Goal: Find specific page/section: Find specific page/section

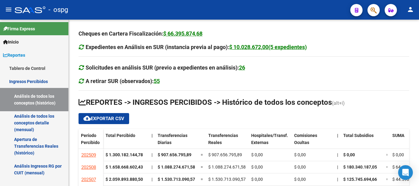
scroll to position [94, 0]
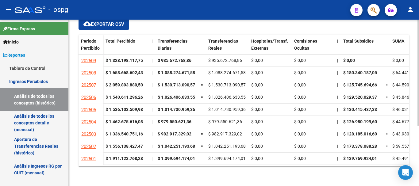
click at [417, 179] on div at bounding box center [418, 103] width 2 height 166
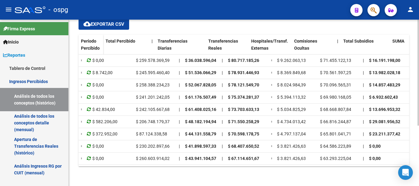
scroll to position [0, 0]
